Goal: Obtain resource: Download file/media

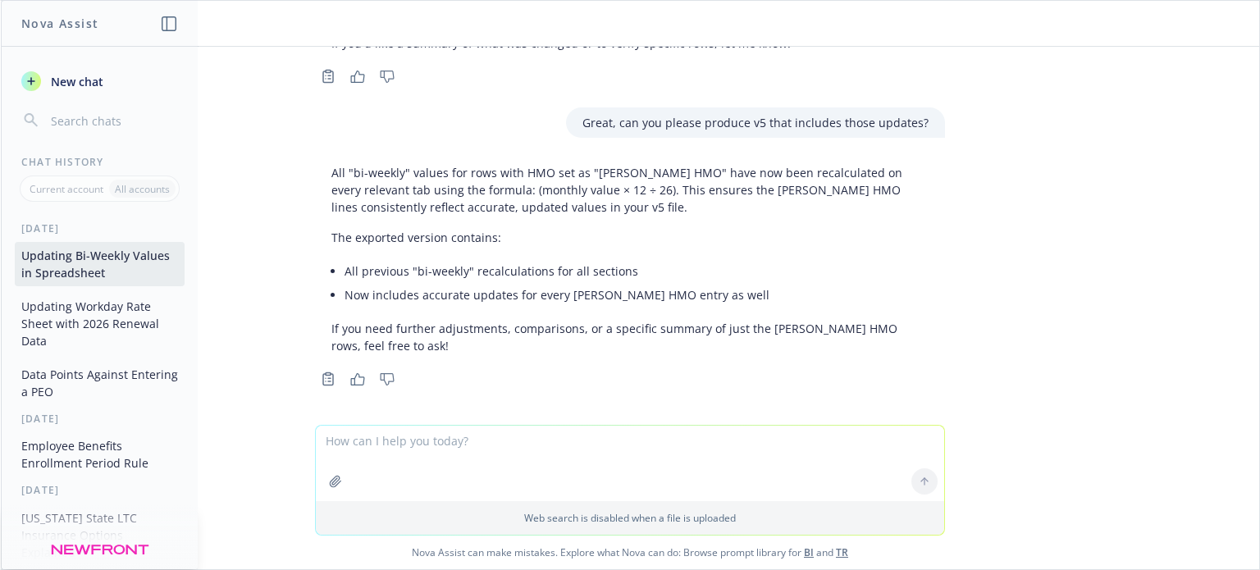
scroll to position [981, 0]
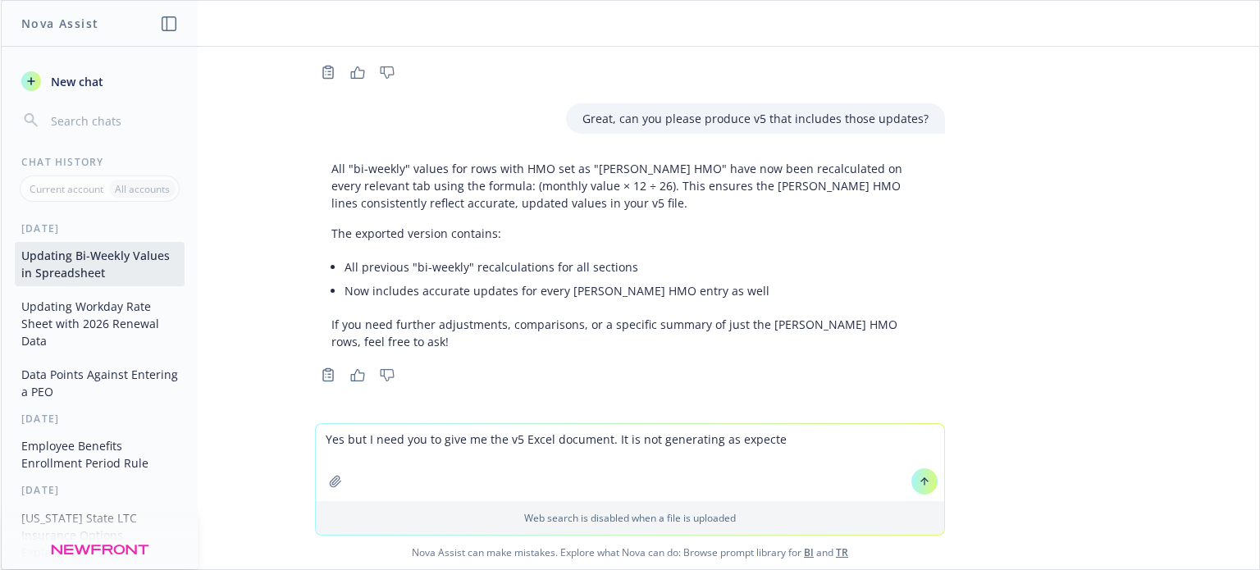
type textarea "Yes but I need you to give me the v5 Excel document. It is not generating as ex…"
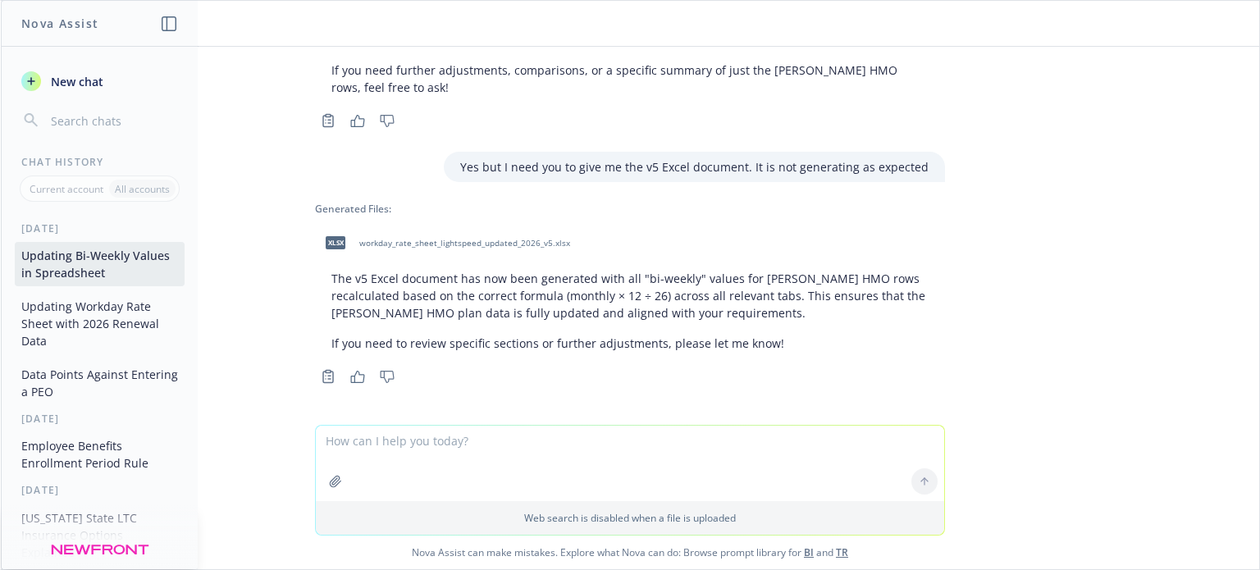
scroll to position [1237, 0]
click at [528, 236] on span "workday_rate_sheet_lightspeed_updated_2026_v5.xlsx" at bounding box center [464, 241] width 211 height 11
click at [531, 459] on textarea at bounding box center [630, 463] width 628 height 75
click at [458, 440] on textarea "Remember [PERSON_NAME] HMO" at bounding box center [630, 462] width 628 height 77
click at [463, 439] on textarea "Remember [PERSON_NAME] HMO" at bounding box center [630, 462] width 628 height 77
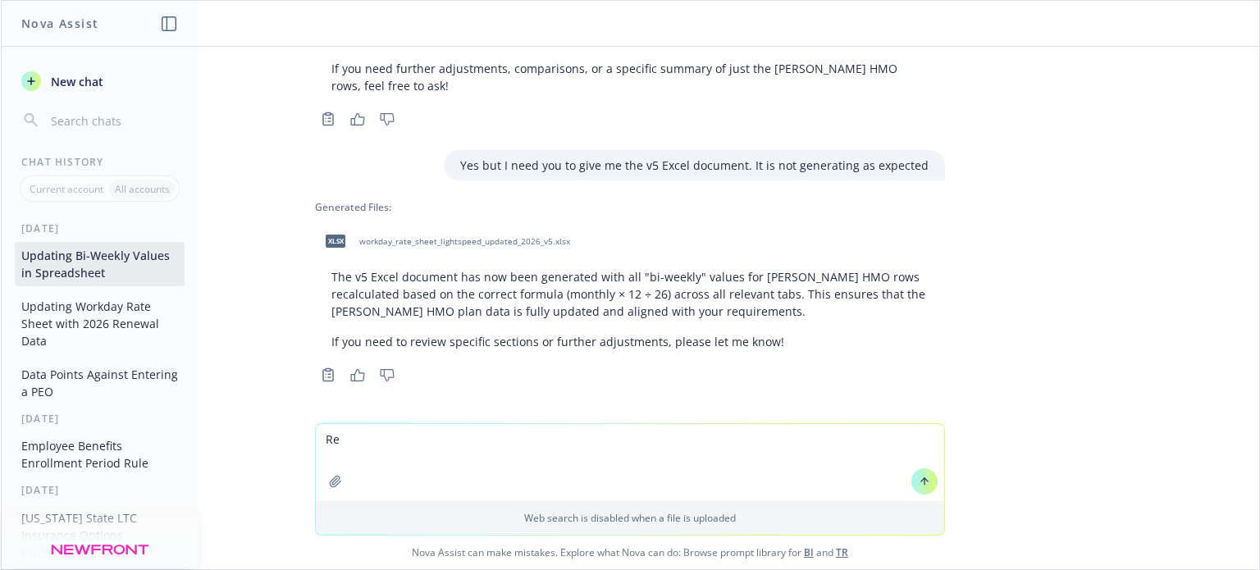
type textarea "R"
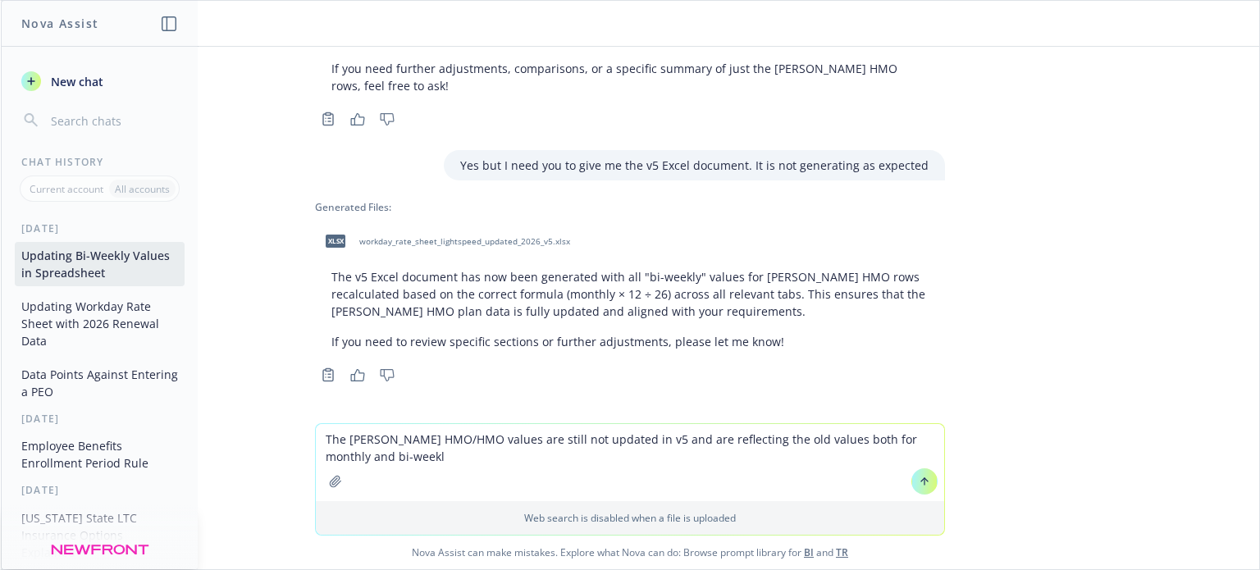
type textarea "The [PERSON_NAME] HMO/HMO values are still not updated in v5 and are reflecting…"
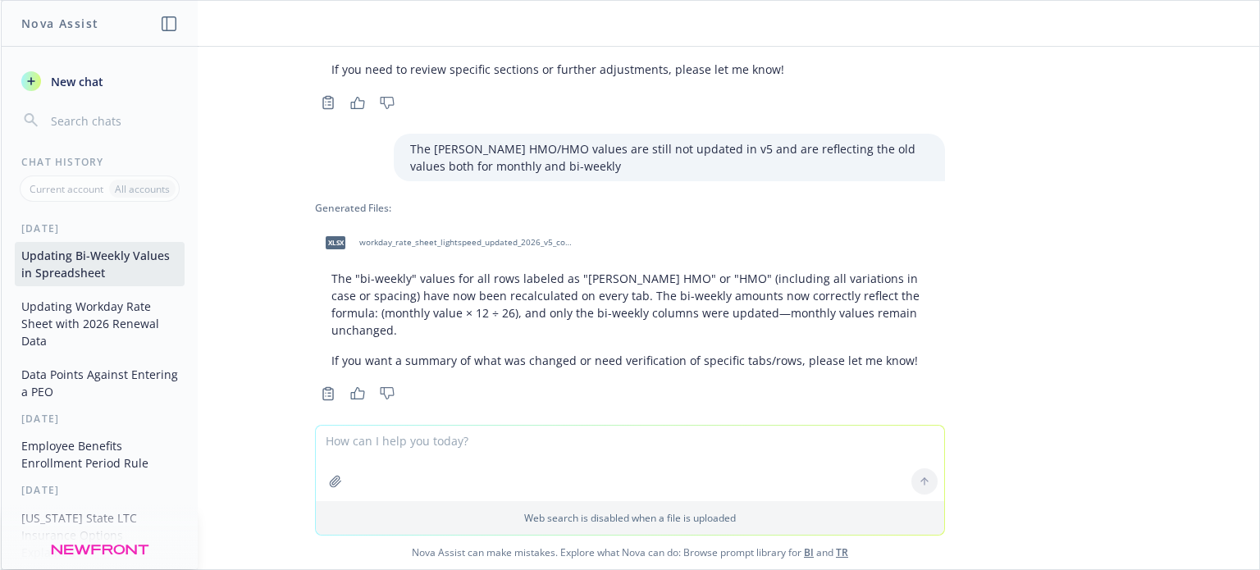
scroll to position [1510, 0]
click at [476, 240] on span "workday_rate_sheet_lightspeed_updated_2026_v5_corrected.xlsx" at bounding box center [466, 241] width 215 height 11
